Goal: Task Accomplishment & Management: Manage account settings

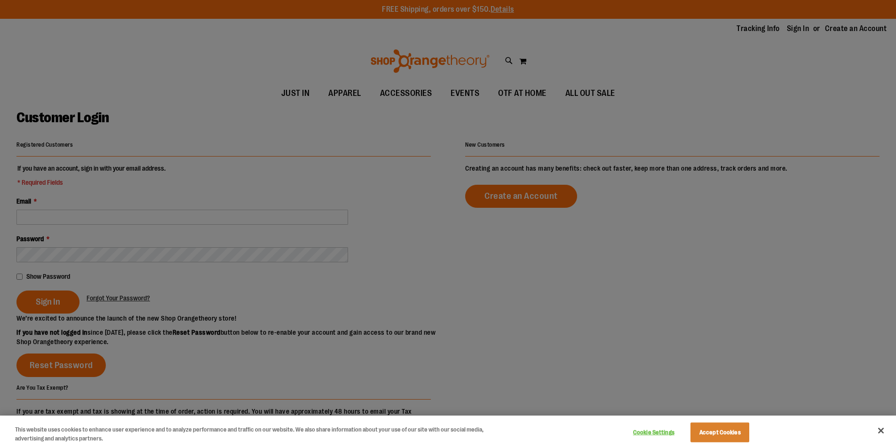
click at [207, 195] on div at bounding box center [448, 224] width 896 height 448
click at [185, 216] on div at bounding box center [448, 224] width 896 height 448
click at [883, 431] on button "Close" at bounding box center [881, 431] width 21 height 21
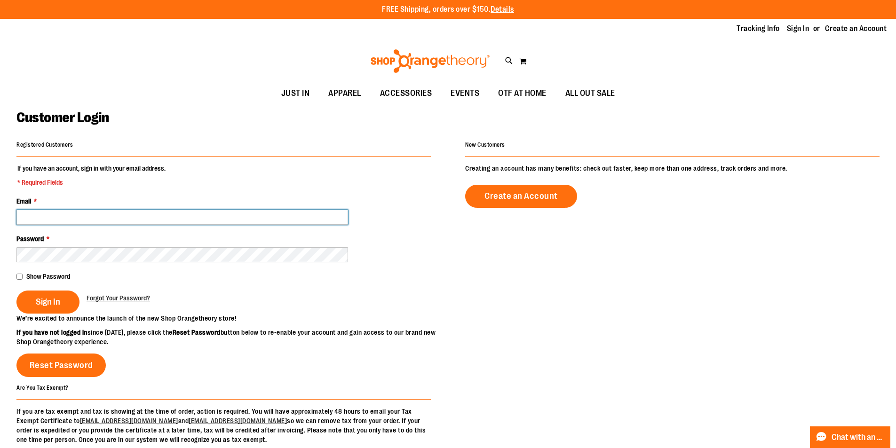
click at [124, 222] on input "Email *" at bounding box center [182, 217] width 332 height 15
type input "*"
type input "**********"
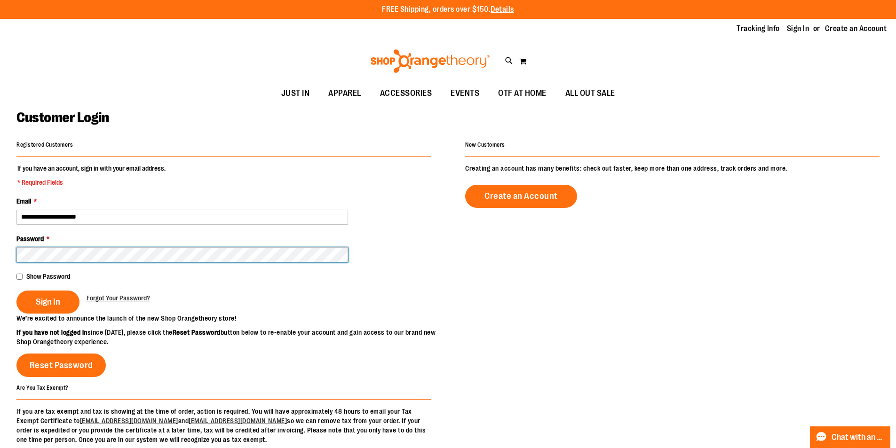
click at [16, 291] on button "Sign In" at bounding box center [47, 302] width 63 height 23
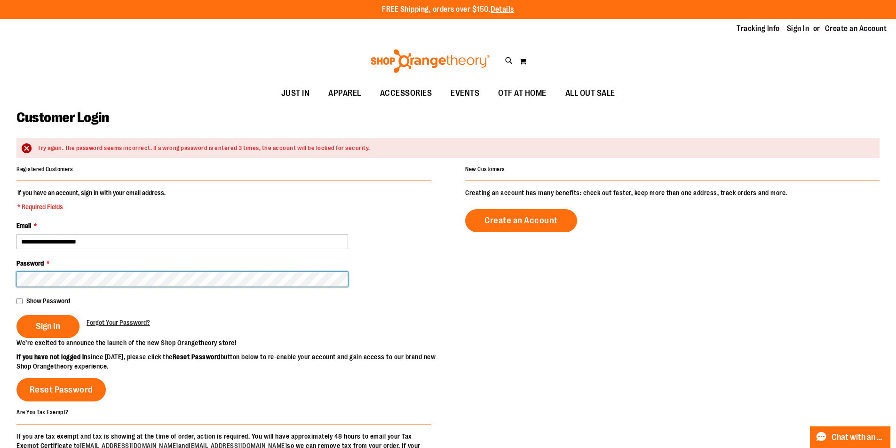
click at [16, 315] on button "Sign In" at bounding box center [47, 326] width 63 height 23
